Goal: Task Accomplishment & Management: Manage account settings

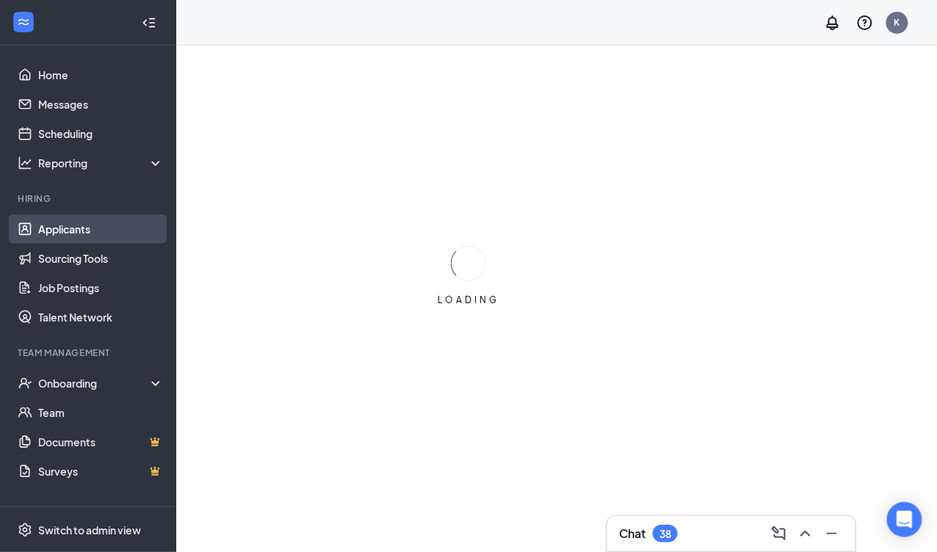
click at [60, 238] on link "Applicants" at bounding box center [101, 228] width 126 height 29
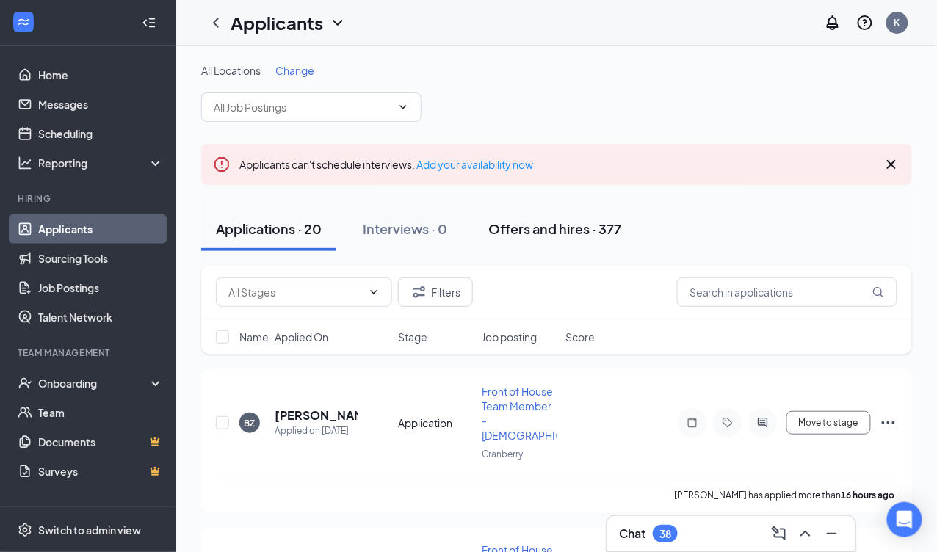
click at [574, 224] on div "Offers and hires · 377" at bounding box center [554, 229] width 133 height 18
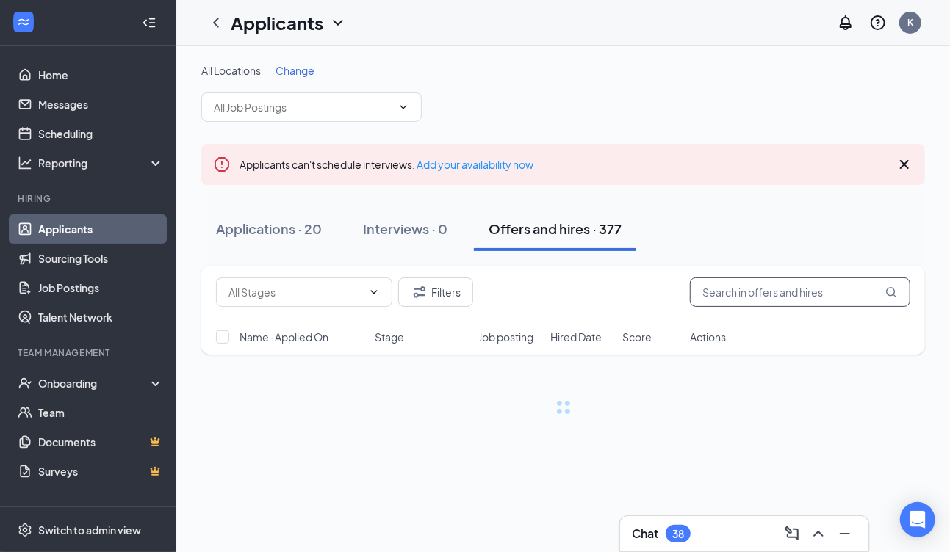
click at [726, 284] on input "text" at bounding box center [800, 292] width 220 height 29
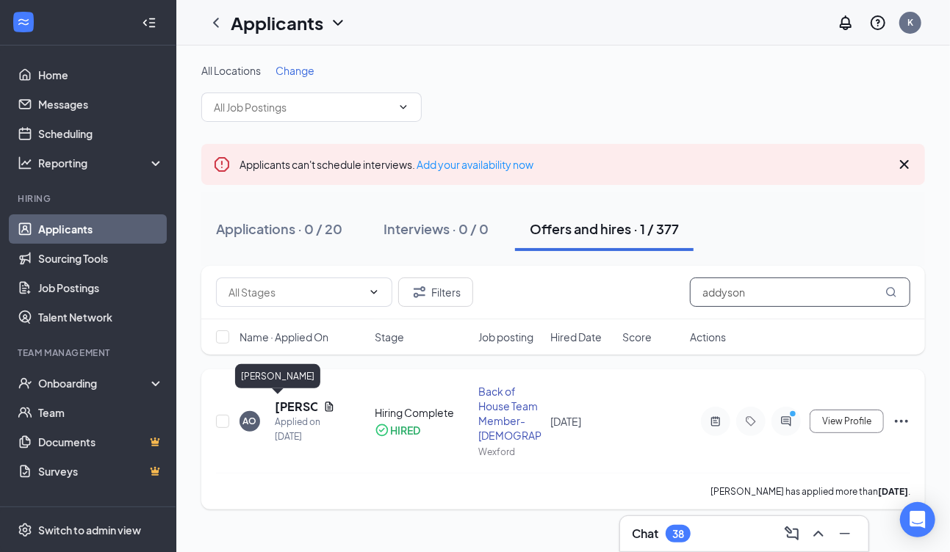
type input "addyson"
click at [292, 405] on h5 "[PERSON_NAME]" at bounding box center [296, 407] width 43 height 16
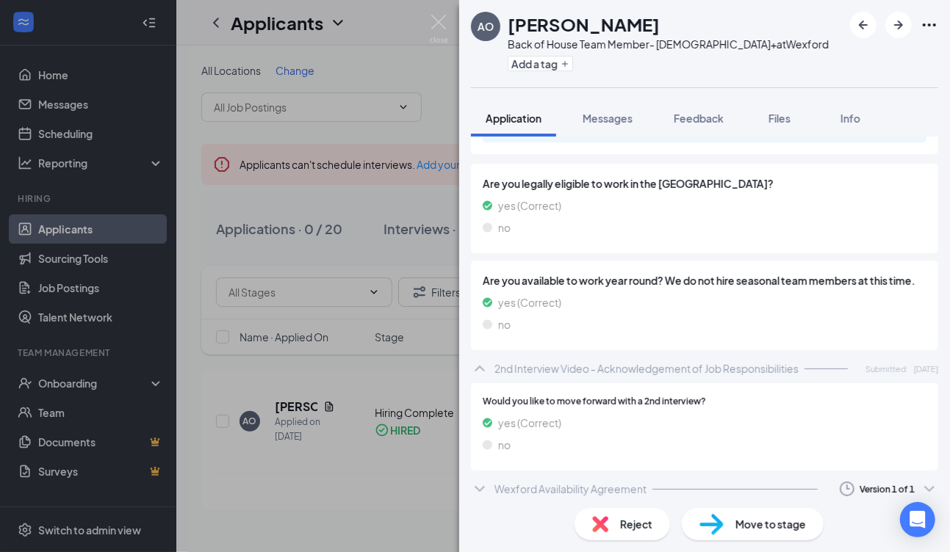
scroll to position [1633, 0]
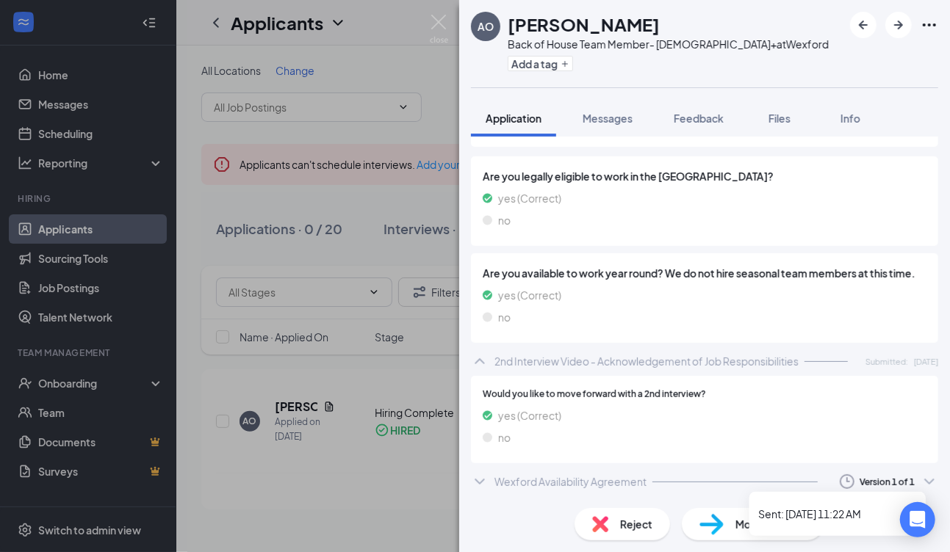
click at [859, 477] on div "Version 1 of 1" at bounding box center [886, 482] width 55 height 12
click at [842, 501] on li "Sent: [DATE] 11:22 AM" at bounding box center [837, 514] width 176 height 32
click at [552, 477] on div "Wexford Availability Agreement" at bounding box center [570, 481] width 152 height 15
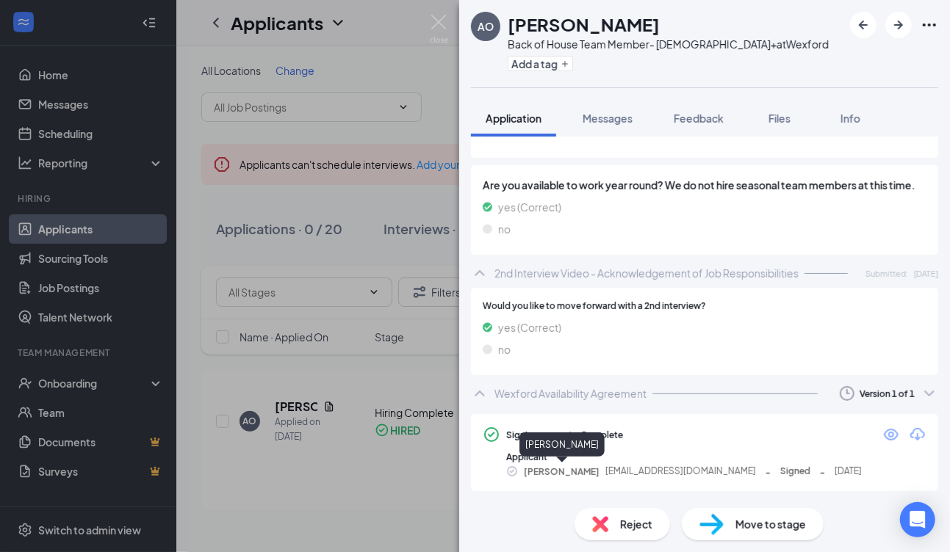
scroll to position [1720, 0]
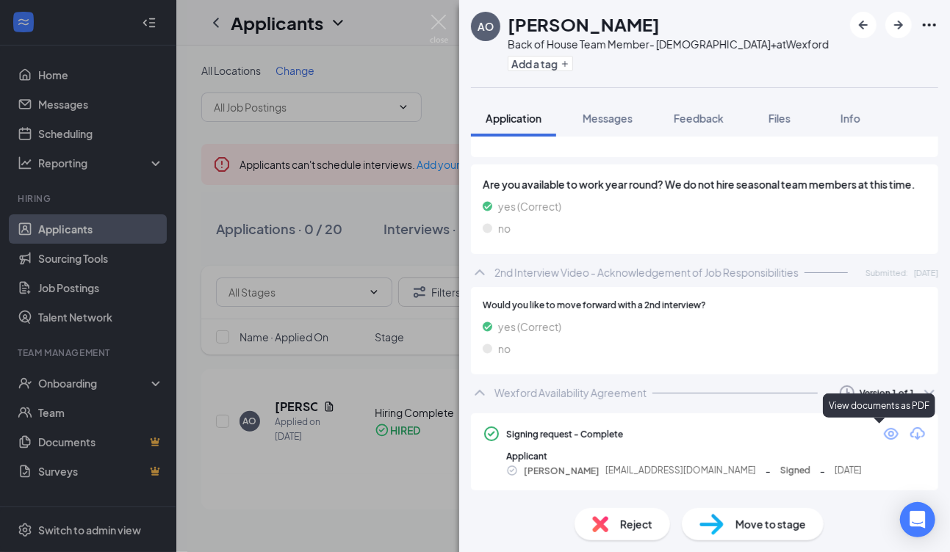
click at [884, 440] on icon "Eye" at bounding box center [891, 434] width 15 height 12
